Goal: Task Accomplishment & Management: Manage account settings

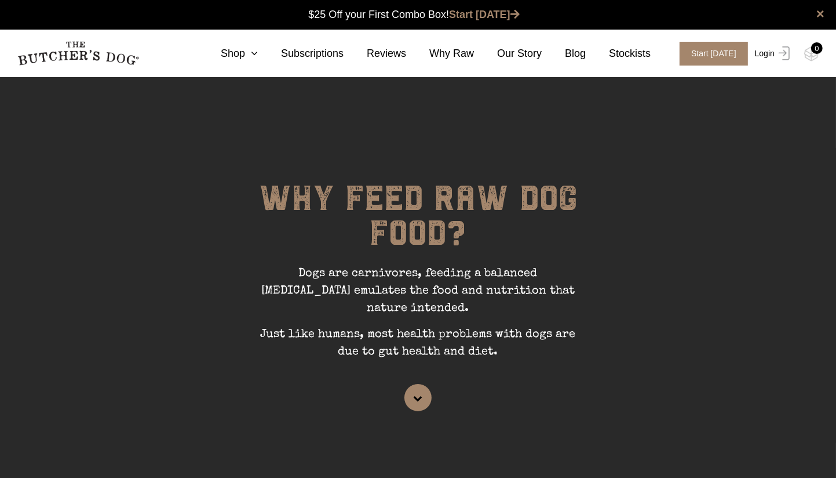
click at [760, 53] on div "Start [DATE] Login" at bounding box center [729, 54] width 122 height 24
click at [773, 54] on link "Login" at bounding box center [771, 54] width 38 height 24
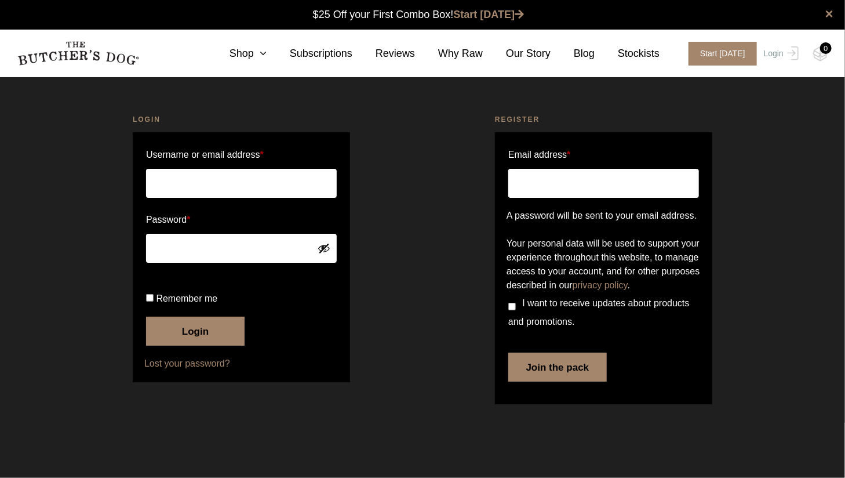
click at [182, 185] on input "Username or email address *" at bounding box center [241, 183] width 191 height 29
type input "drgregj@hotmail.com"
click at [193, 345] on button "Login" at bounding box center [195, 330] width 99 height 29
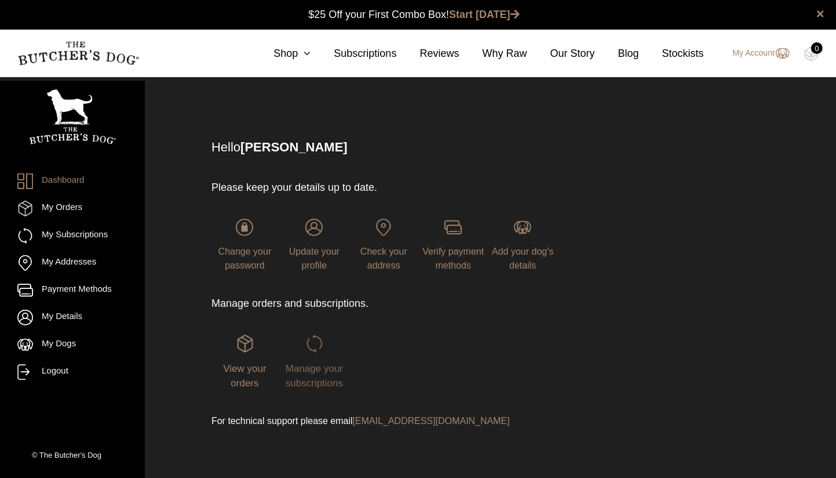
click at [318, 368] on span "Manage your subscriptions" at bounding box center [314, 376] width 57 height 26
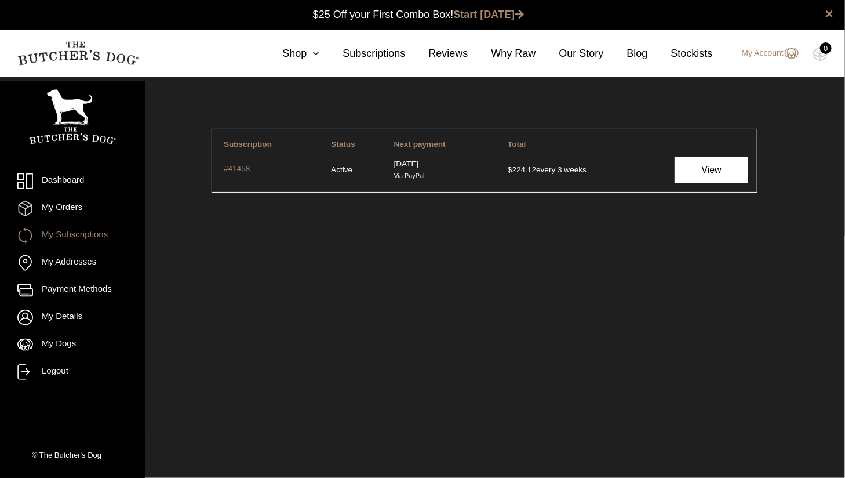
click at [693, 171] on link "View" at bounding box center [712, 169] width 74 height 26
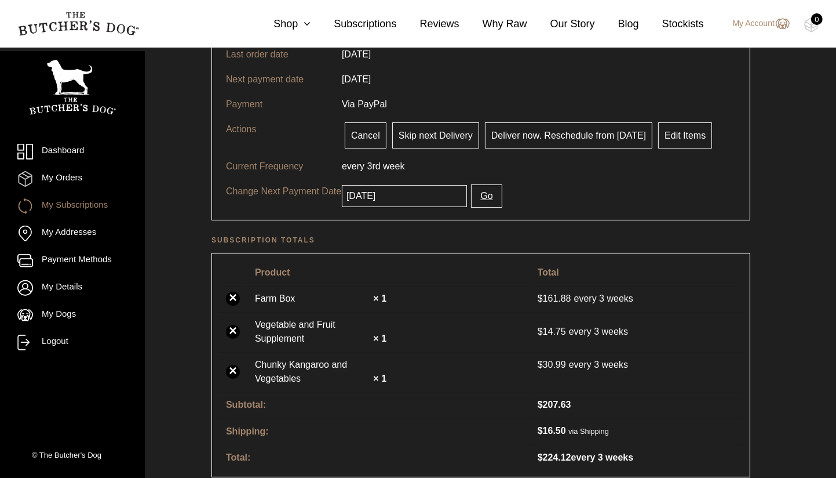
scroll to position [116, 0]
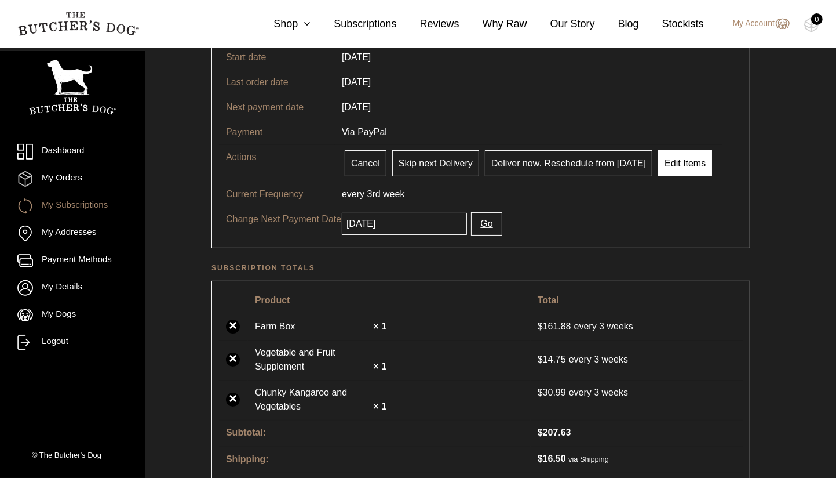
click at [668, 161] on link "Edit Items" at bounding box center [685, 163] width 54 height 26
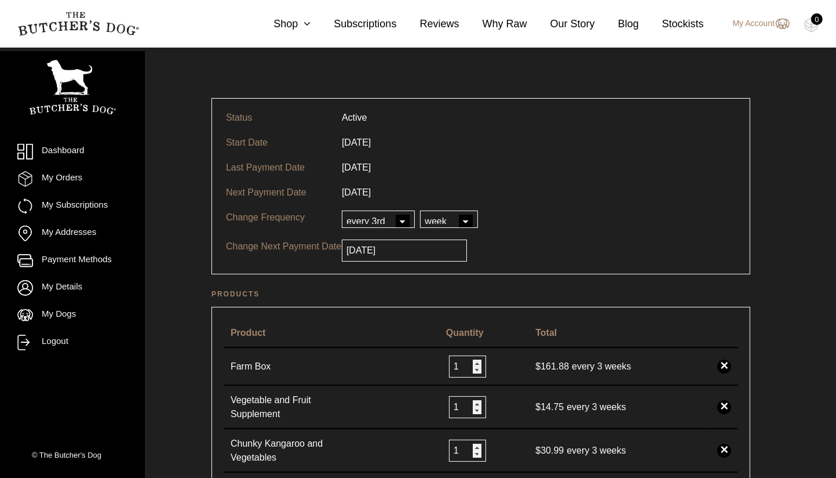
scroll to position [116, 0]
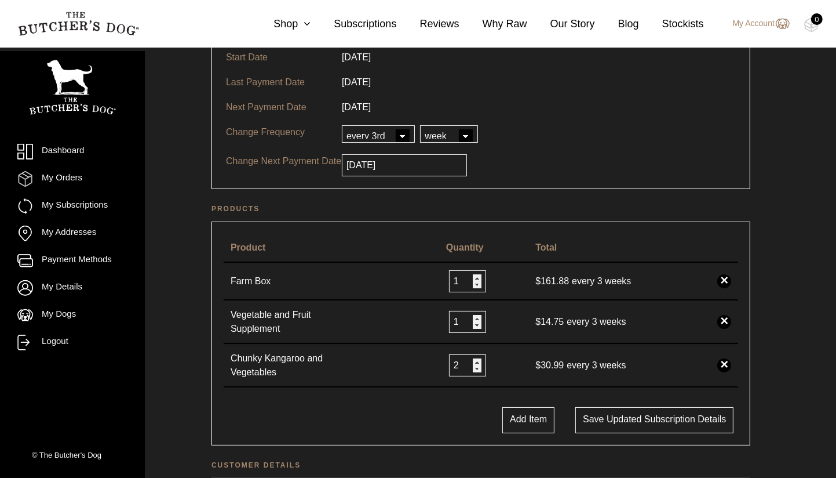
type input "2"
click at [478, 356] on input "2" at bounding box center [467, 365] width 37 height 22
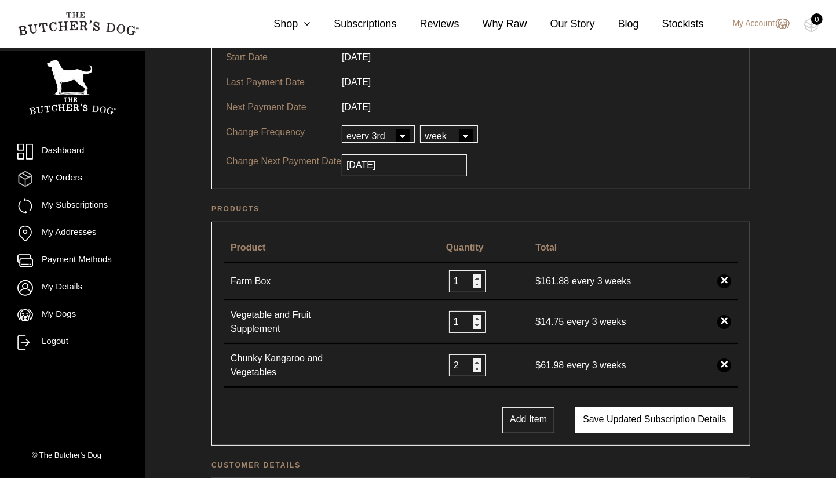
click at [624, 413] on button "Save updated subscription details" at bounding box center [655, 420] width 158 height 26
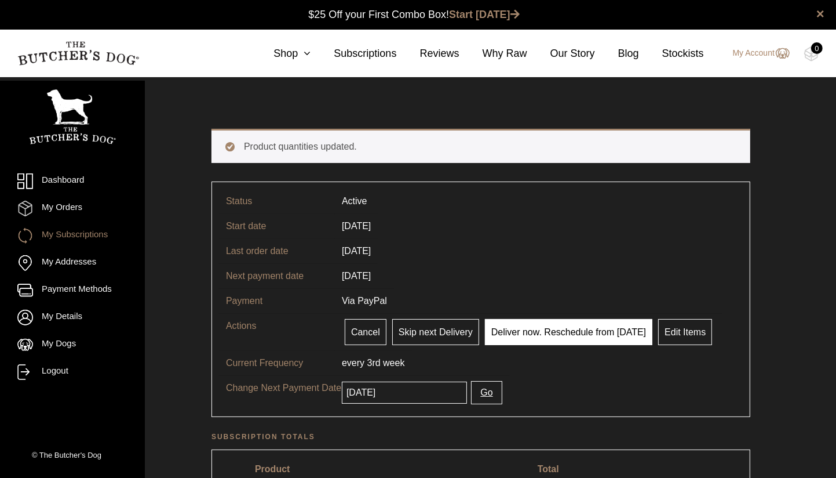
click at [573, 331] on link "Deliver now. Reschedule from today" at bounding box center [568, 332] width 167 height 26
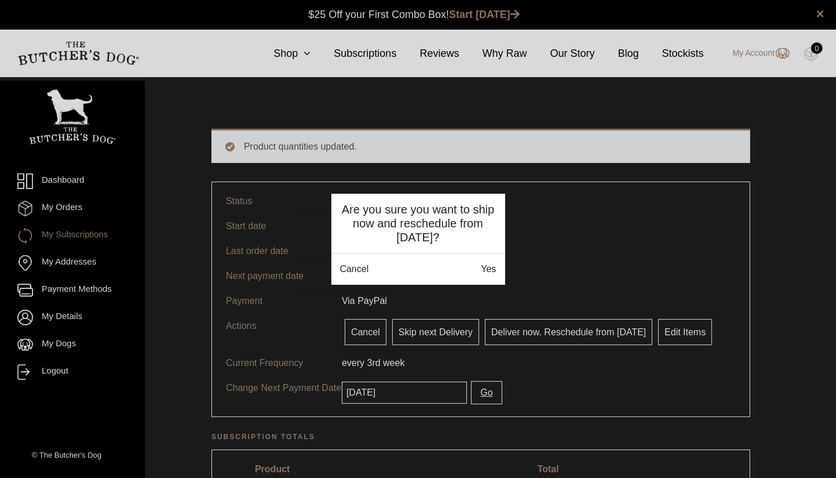
click at [352, 269] on button "Cancel" at bounding box center [354, 269] width 29 height 14
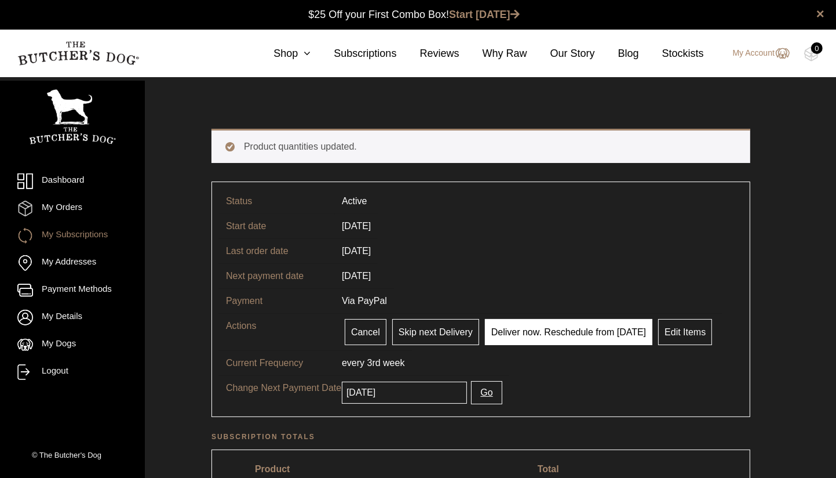
click at [587, 329] on link "Deliver now. Reschedule from today" at bounding box center [568, 332] width 167 height 26
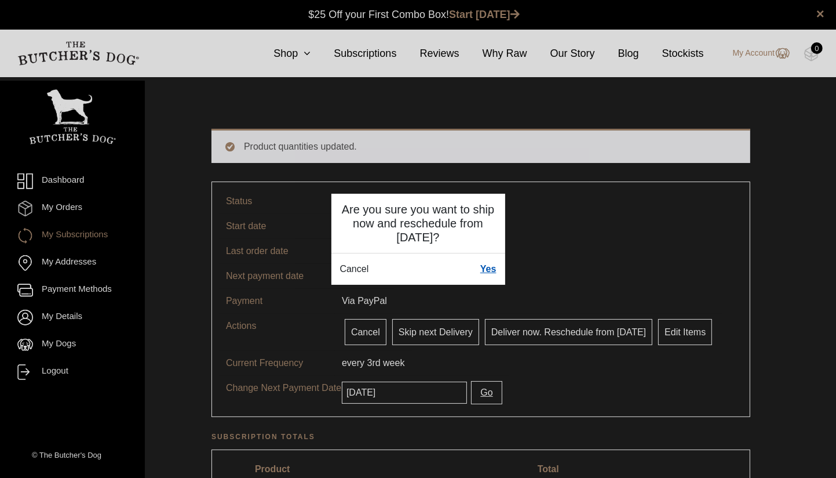
click at [495, 266] on link "Yes" at bounding box center [488, 269] width 16 height 14
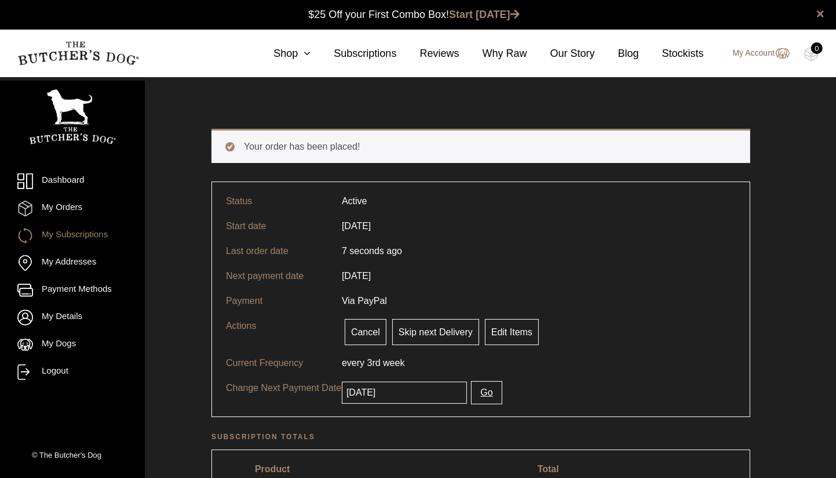
click at [756, 53] on link "My Account" at bounding box center [756, 53] width 68 height 14
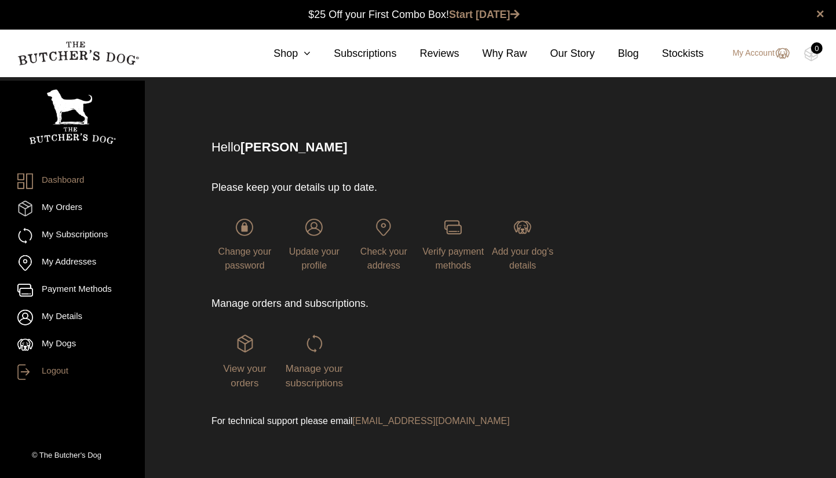
click at [48, 369] on link "Logout" at bounding box center [72, 372] width 110 height 16
